Goal: Ask a question: Seek information or help from site administrators or community

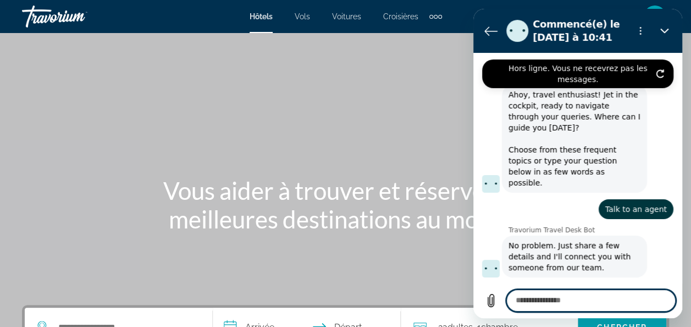
scroll to position [266, 0]
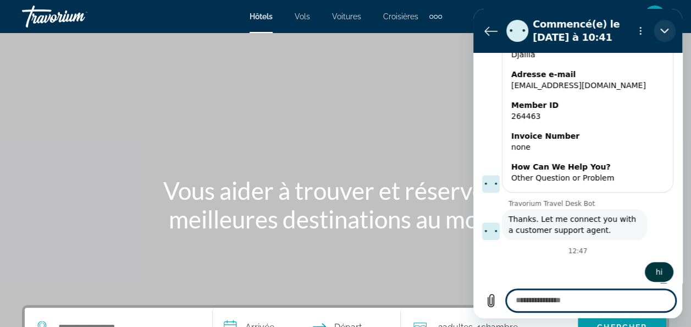
click at [668, 34] on icon "Fermer" at bounding box center [664, 30] width 9 height 9
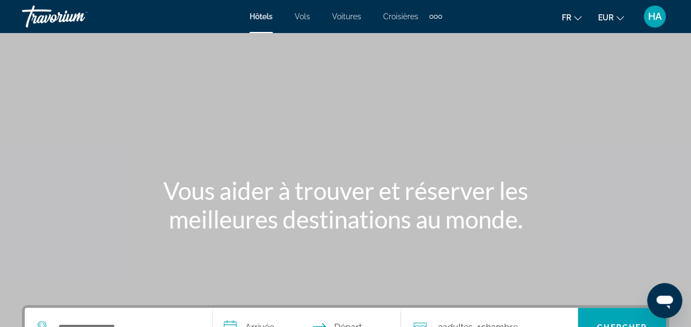
scroll to position [279, 0]
click at [667, 303] on icon "Ouvrir la fenêtre de messagerie" at bounding box center [665, 301] width 16 height 13
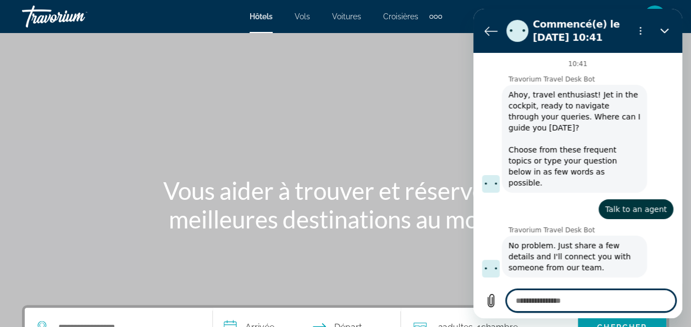
scroll to position [266, 0]
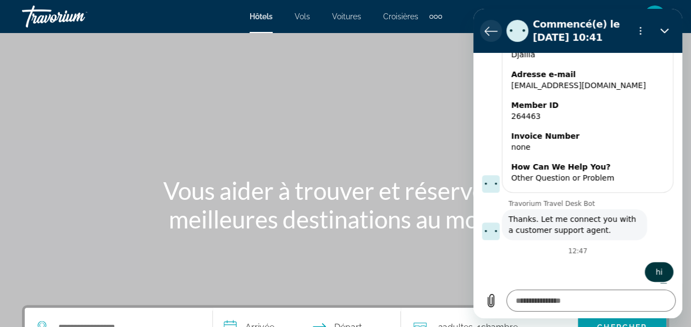
click at [489, 31] on icon "Retour à la liste des conversations" at bounding box center [491, 31] width 12 height 8
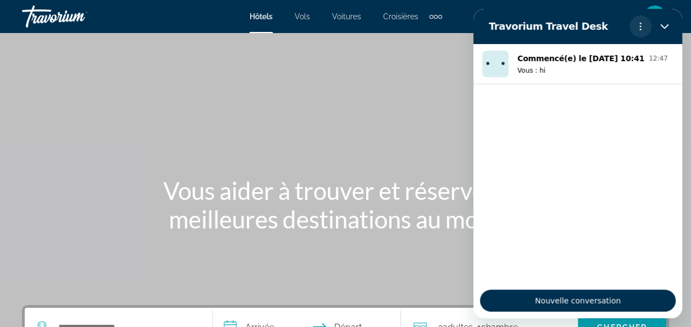
click at [640, 29] on circle "Menu d’options" at bounding box center [641, 30] width 2 height 2
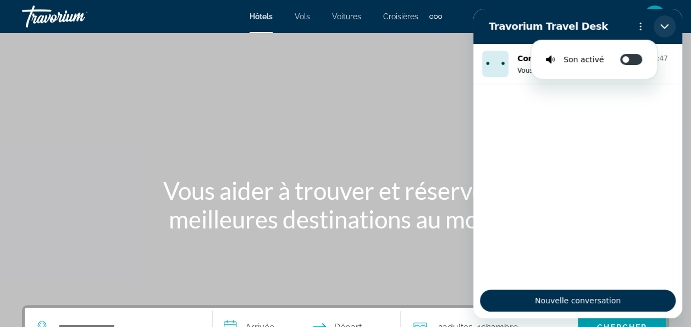
click at [663, 27] on icon "Fermer" at bounding box center [664, 26] width 8 height 5
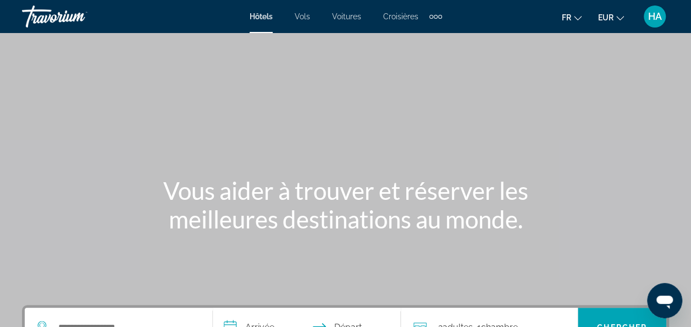
click at [668, 298] on icon "Ouvrir la fenêtre de messagerie" at bounding box center [665, 301] width 16 height 13
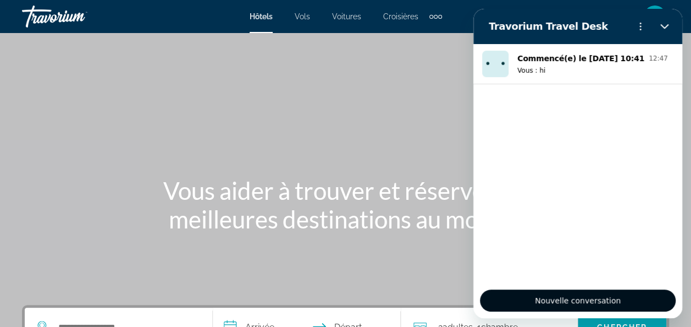
click at [613, 302] on span "Nouvelle conversation" at bounding box center [578, 300] width 86 height 13
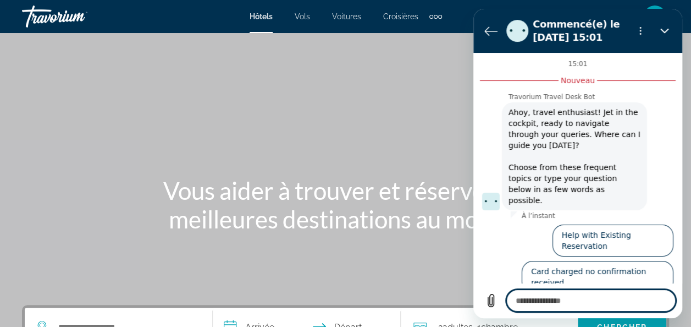
scroll to position [4, 0]
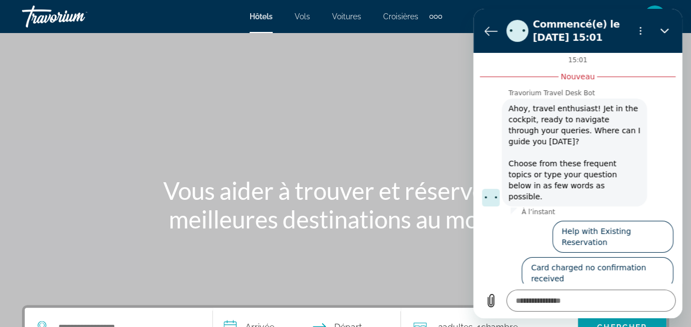
click at [632, 293] on button "Talk to an agent" at bounding box center [636, 309] width 73 height 32
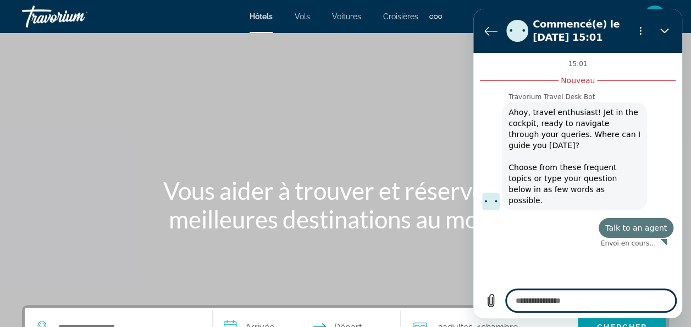
scroll to position [0, 0]
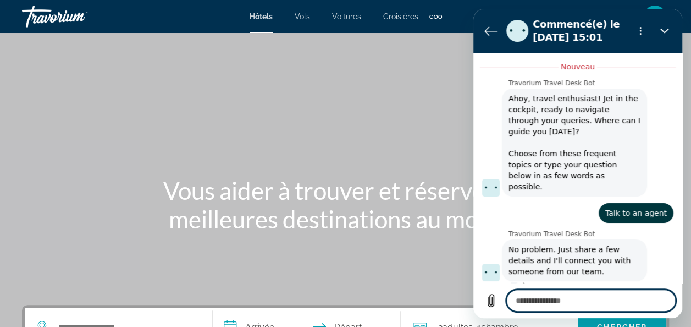
type textarea "*"
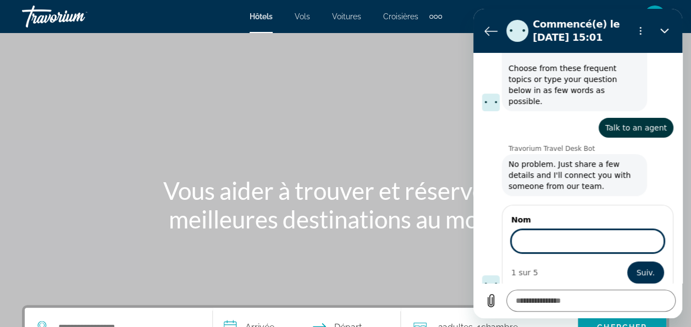
scroll to position [98, 0]
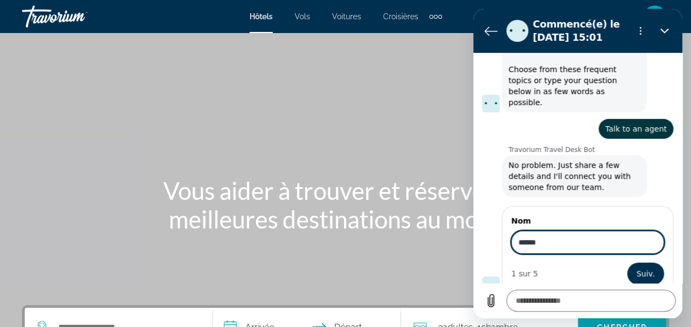
type input "******"
click at [658, 7] on div "HA" at bounding box center [655, 16] width 22 height 22
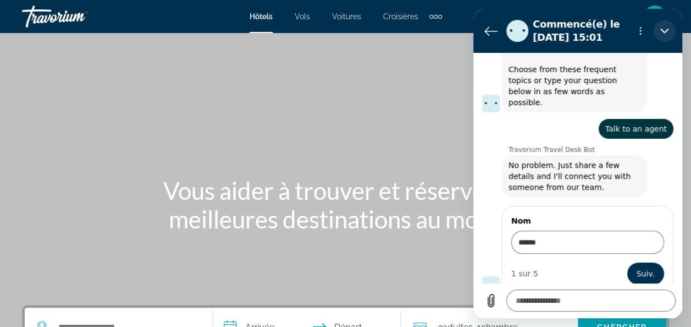
click at [664, 26] on button "Fermer" at bounding box center [665, 31] width 22 height 22
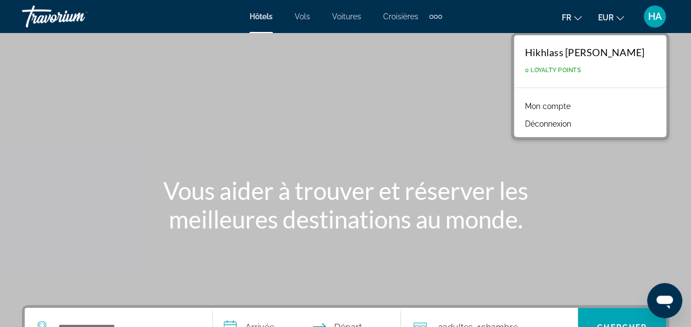
click at [667, 294] on icon "Ouvrir la fenêtre de messagerie" at bounding box center [665, 300] width 20 height 20
type textarea "*"
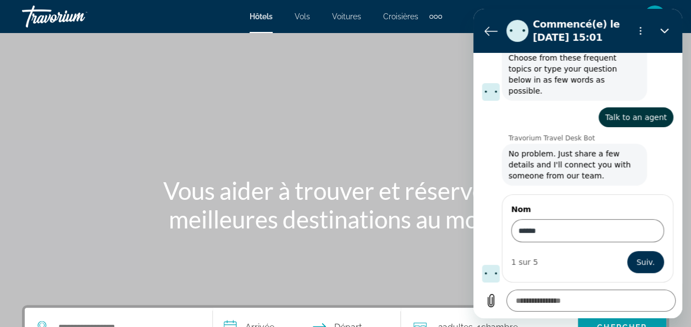
scroll to position [80, 0]
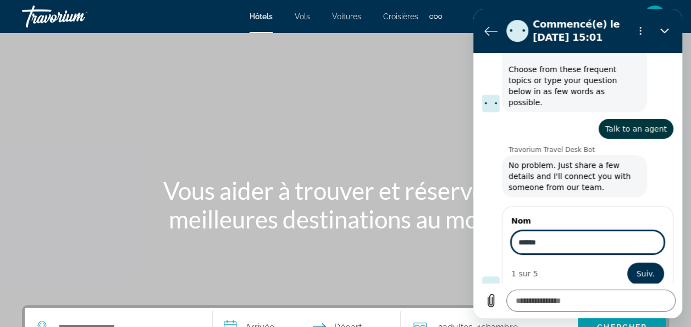
click at [517, 230] on input "******" at bounding box center [587, 241] width 153 height 23
type input "*******"
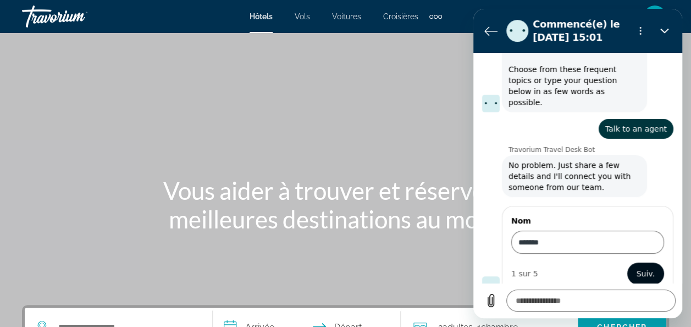
click at [642, 267] on span "Suiv." at bounding box center [646, 273] width 18 height 13
type textarea "*"
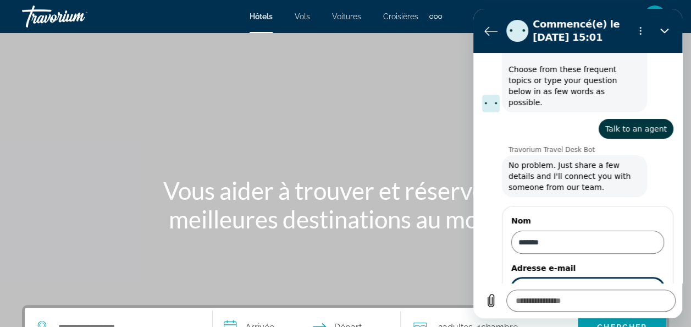
scroll to position [127, 0]
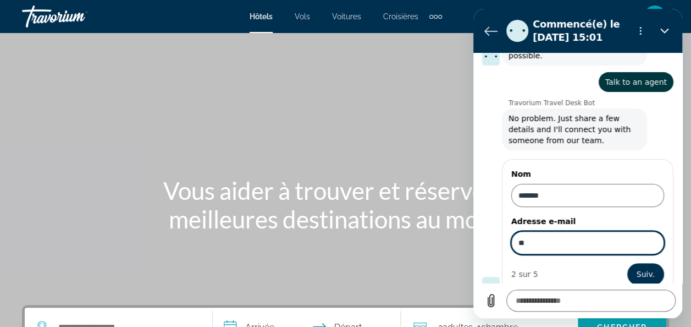
type input "**********"
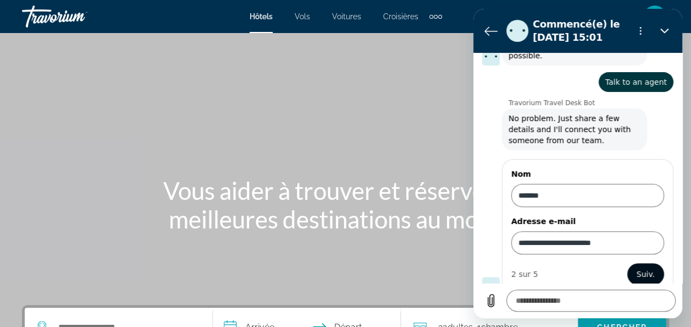
click at [630, 264] on button "Suiv." at bounding box center [645, 274] width 37 height 22
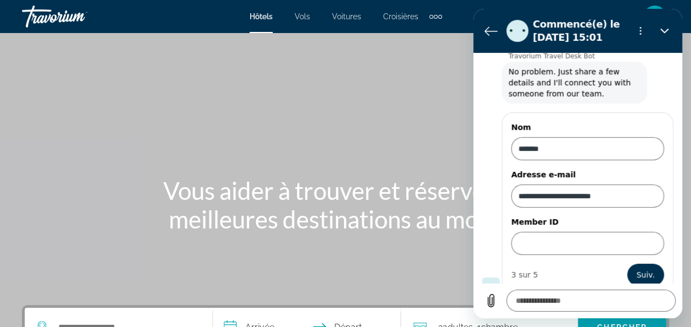
click at [432, 37] on div "Main content" at bounding box center [345, 165] width 691 height 330
click at [659, 29] on button "Fermer" at bounding box center [665, 31] width 22 height 22
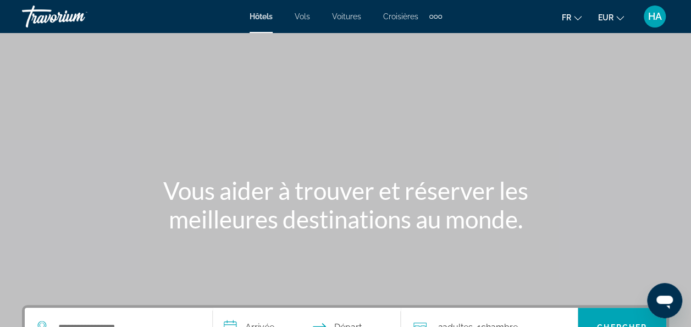
click at [654, 13] on span "HA" at bounding box center [655, 16] width 14 height 11
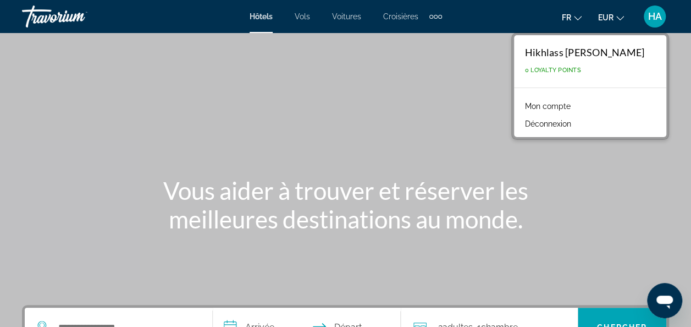
click at [551, 102] on link "Mon compte" at bounding box center [548, 106] width 57 height 14
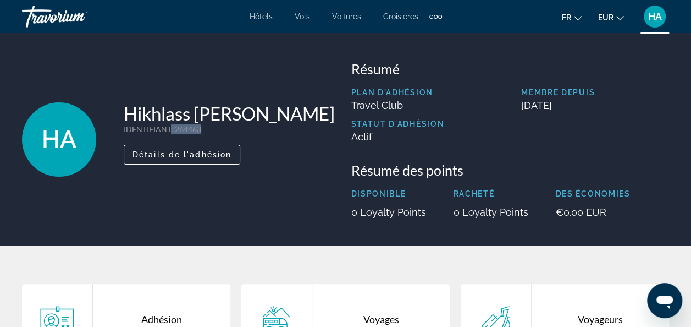
drag, startPoint x: 200, startPoint y: 145, endPoint x: 167, endPoint y: 147, distance: 32.5
click at [167, 134] on p "IDENTIFIANT : 264463" at bounding box center [229, 128] width 211 height 9
copy p ": 264463"
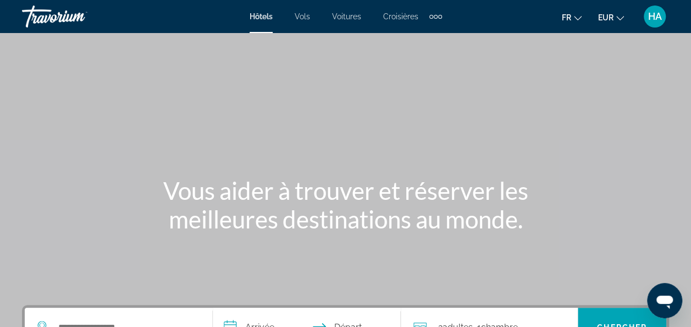
click at [665, 298] on icon "Ouvrir la fenêtre de messagerie" at bounding box center [665, 301] width 16 height 13
type textarea "*"
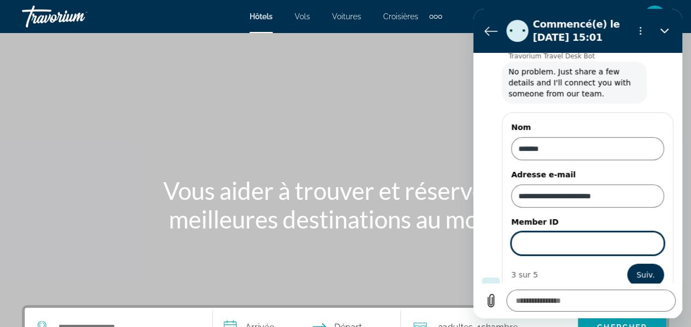
click at [551, 232] on input "Member ID" at bounding box center [587, 243] width 153 height 23
paste input "********"
click at [524, 232] on input "********" at bounding box center [587, 243] width 153 height 23
type input "******"
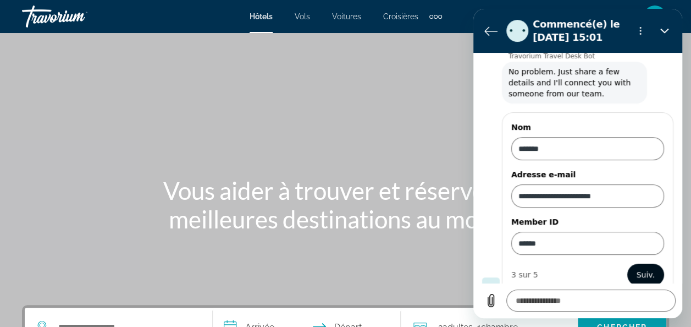
click at [644, 268] on span "Suiv." at bounding box center [646, 274] width 18 height 13
type textarea "*"
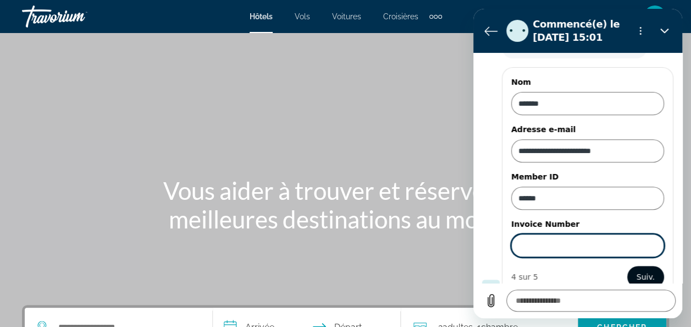
scroll to position [221, 0]
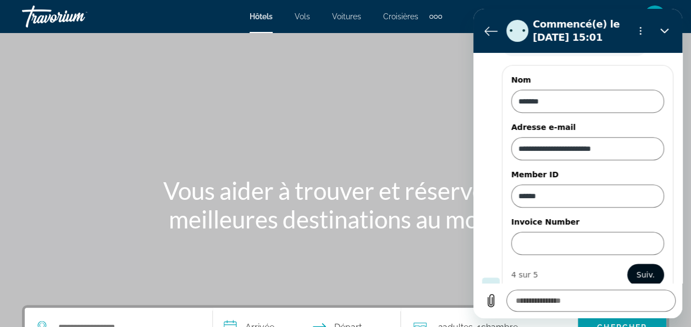
click at [637, 268] on span "Suiv." at bounding box center [646, 274] width 18 height 13
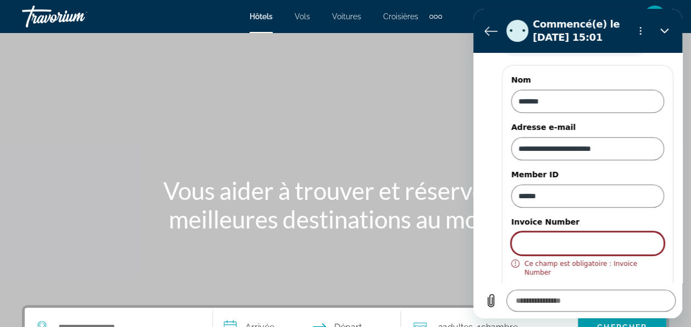
scroll to position [234, 0]
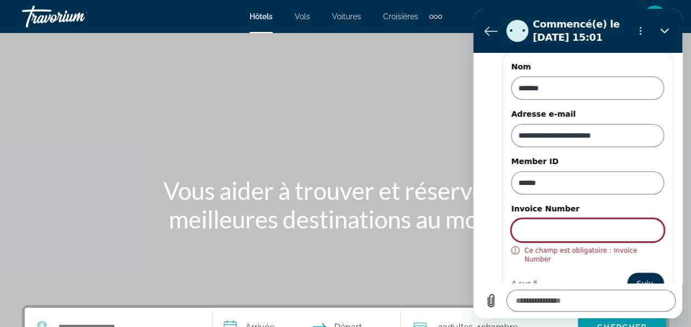
click at [581, 218] on input "Invoice Number" at bounding box center [587, 229] width 153 height 23
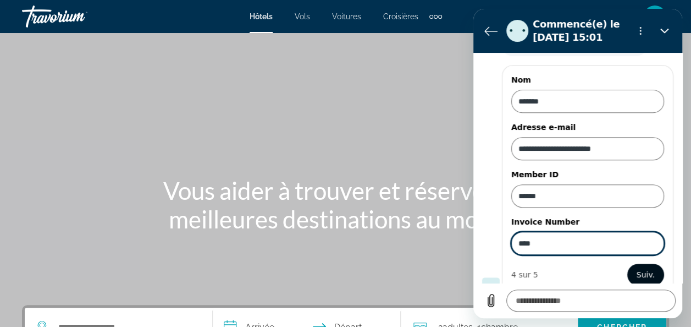
type input "****"
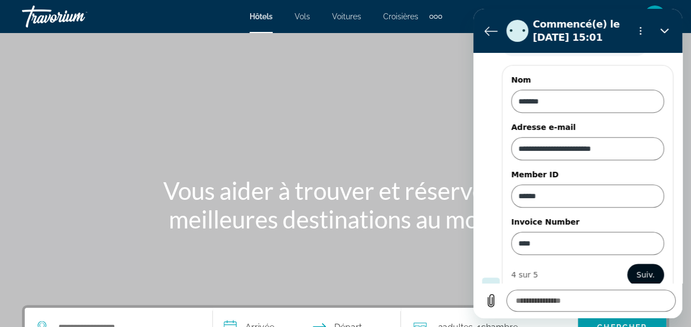
click at [637, 268] on span "Suiv." at bounding box center [646, 274] width 18 height 13
type textarea "*"
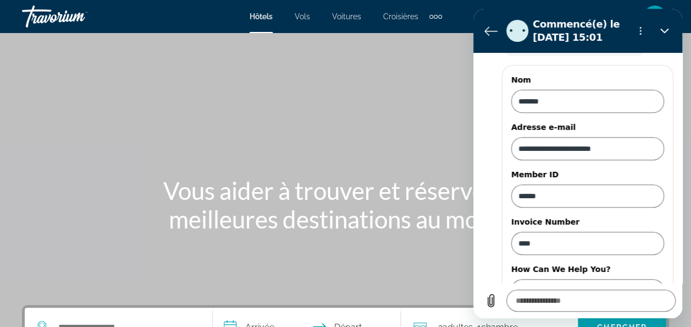
scroll to position [267, 0]
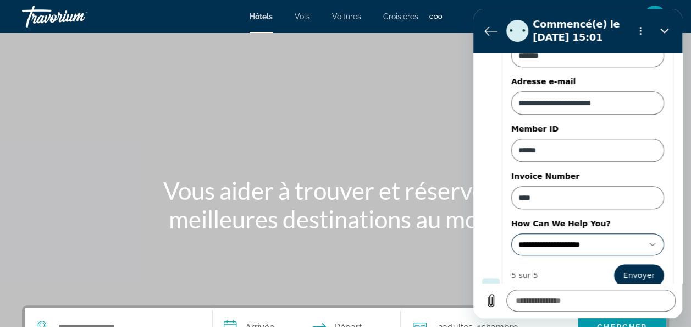
click at [616, 239] on input "**********" at bounding box center [581, 244] width 125 height 11
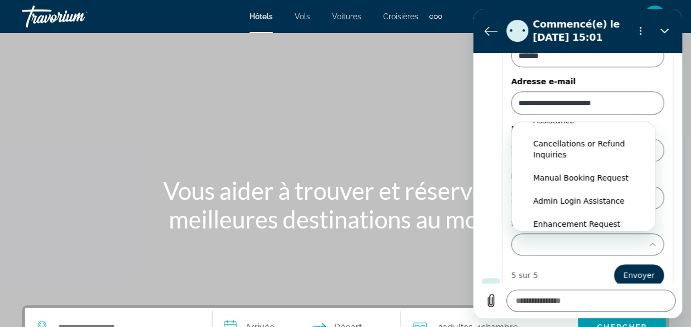
scroll to position [120, 0]
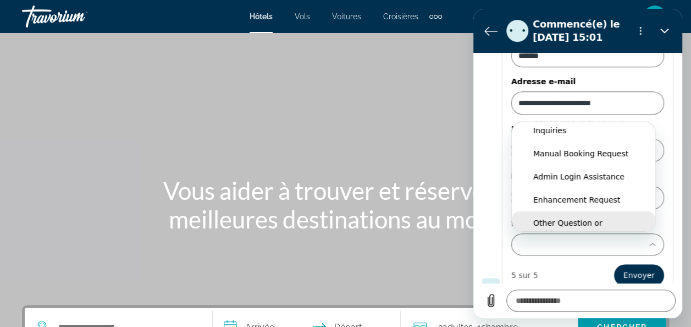
click at [610, 217] on div "Other Question or Problem" at bounding box center [583, 228] width 101 height 22
type input "**********"
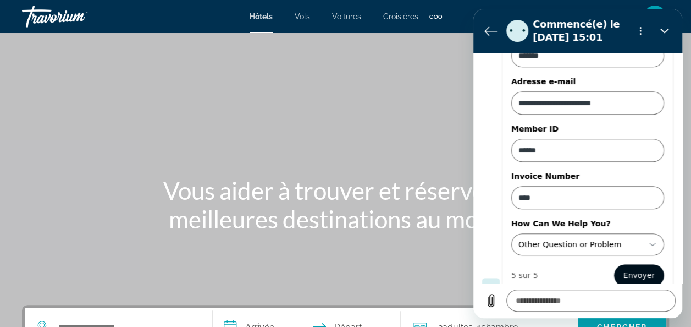
click at [636, 268] on span "Envoyer" at bounding box center [639, 274] width 31 height 13
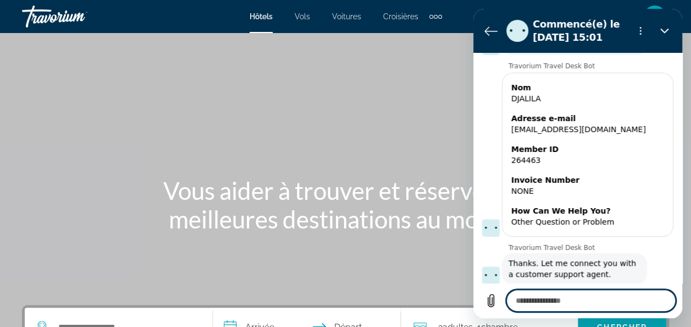
scroll to position [224, 0]
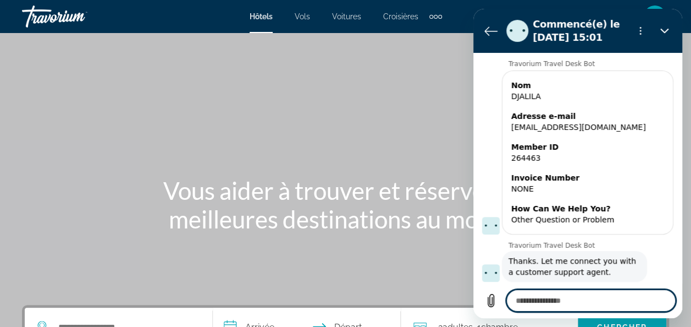
type textarea "*"
